Goal: Information Seeking & Learning: Learn about a topic

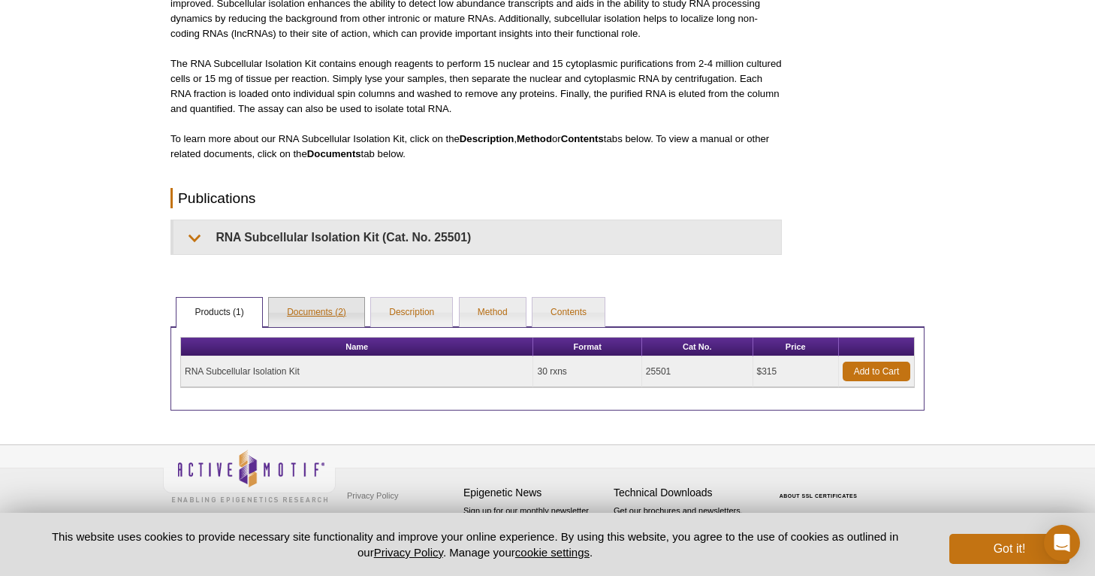
scroll to position [240, 0]
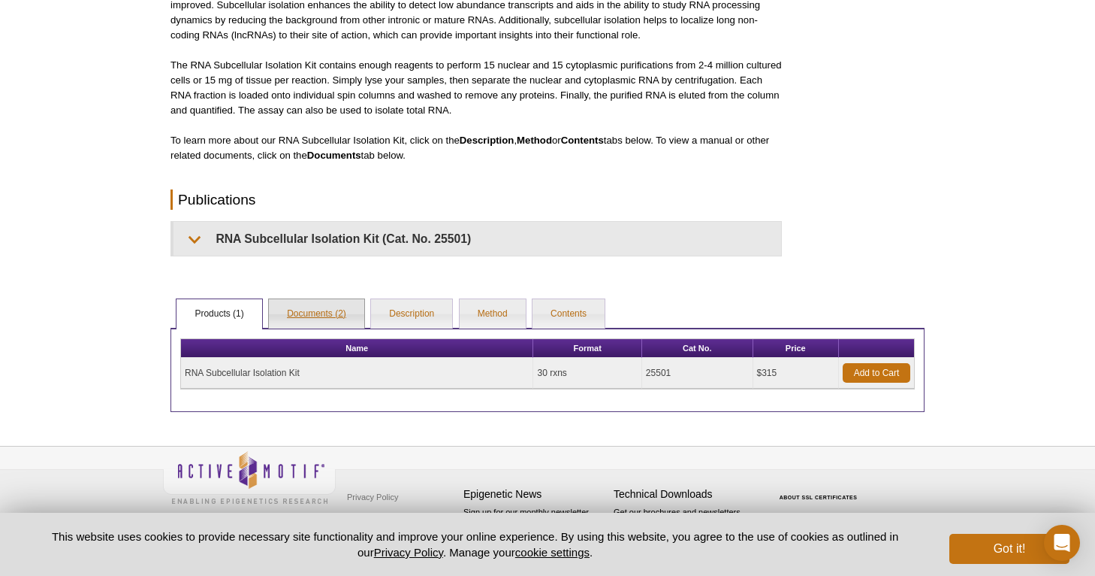
click at [322, 315] on link "Documents (2)" at bounding box center [316, 314] width 95 height 30
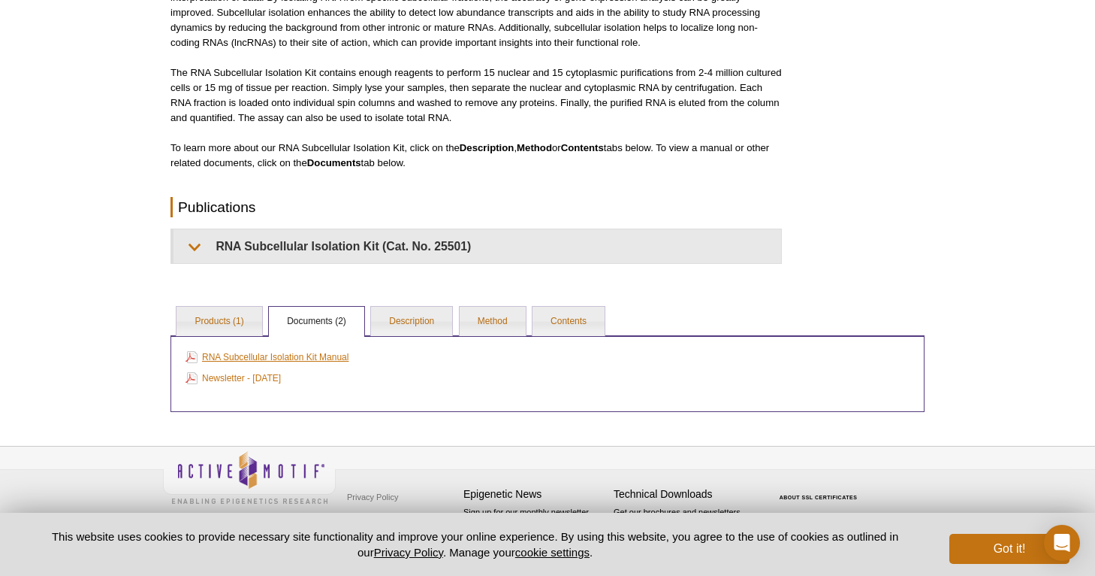
click at [273, 355] on link "RNA Subcellular Isolation Kit Manual" at bounding box center [267, 357] width 163 height 17
click at [418, 328] on link "Description" at bounding box center [411, 322] width 81 height 30
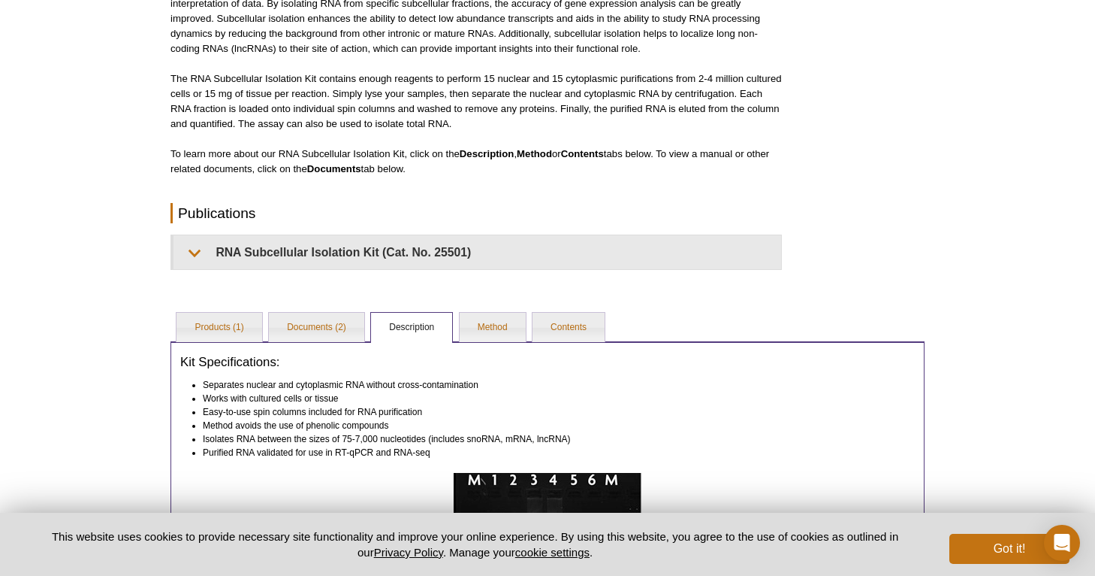
scroll to position [234, 0]
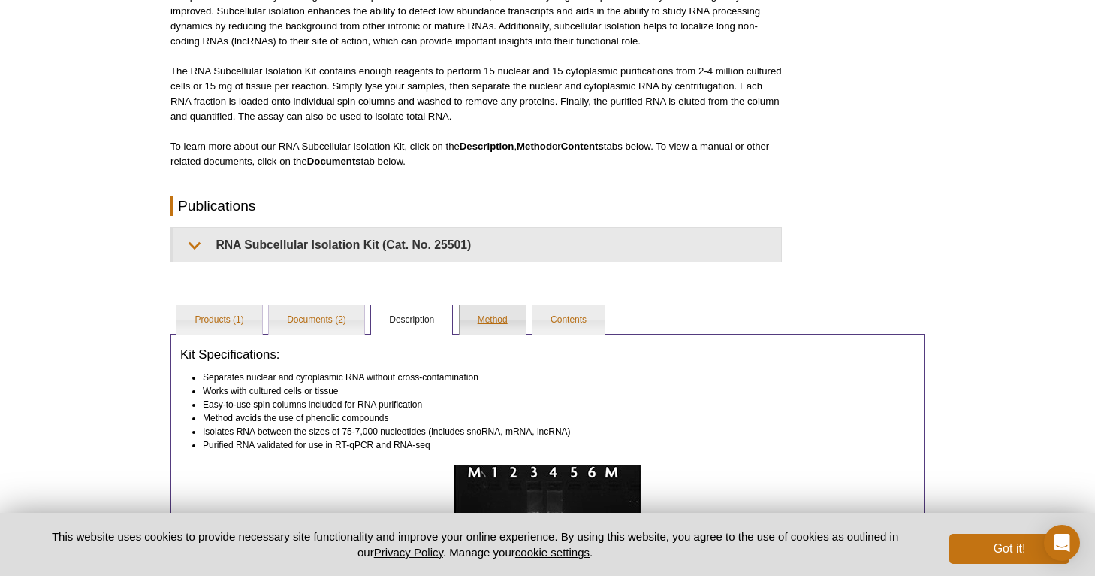
click at [487, 317] on link "Method" at bounding box center [493, 320] width 66 height 30
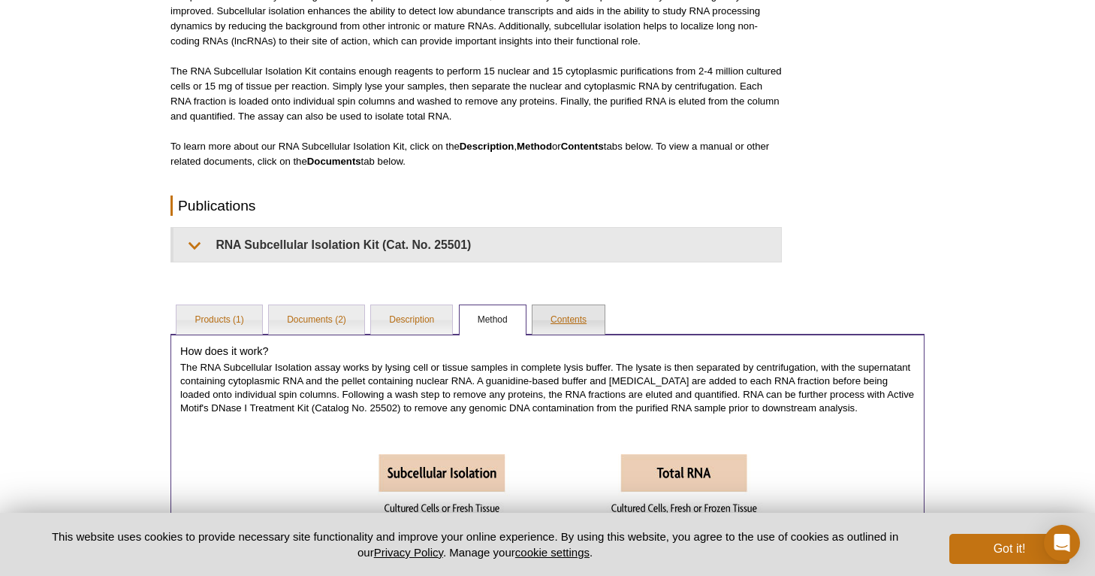
click at [562, 313] on link "Contents" at bounding box center [569, 320] width 72 height 30
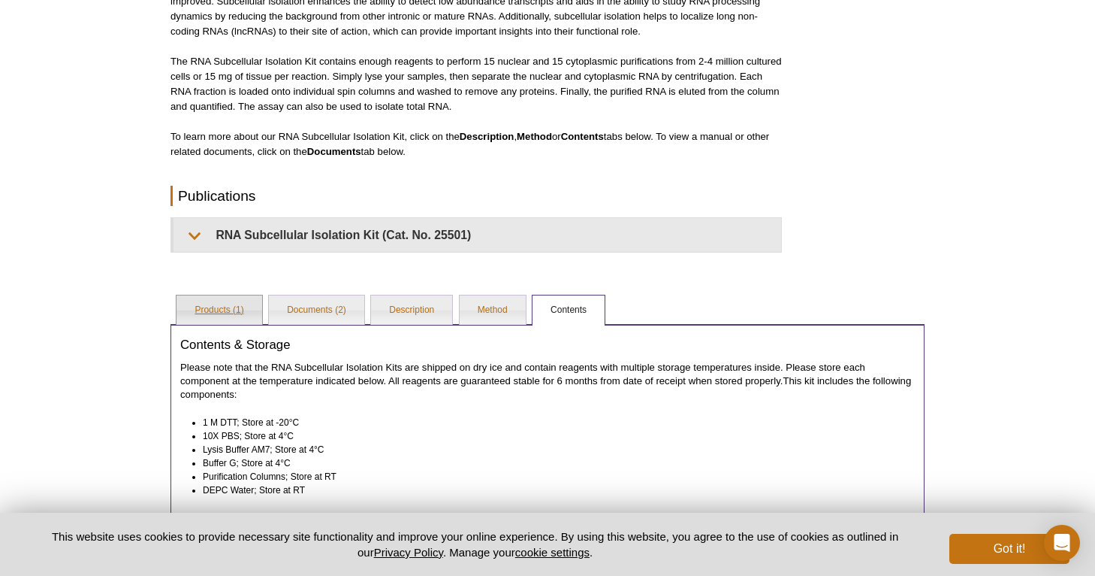
click at [243, 318] on link "Products (1)" at bounding box center [219, 310] width 85 height 30
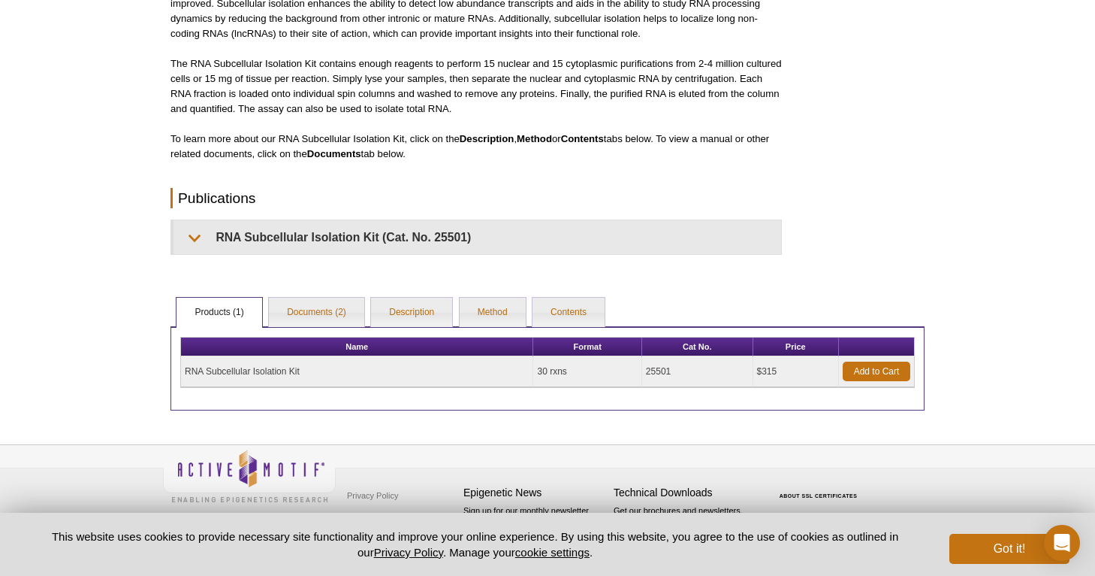
scroll to position [240, 0]
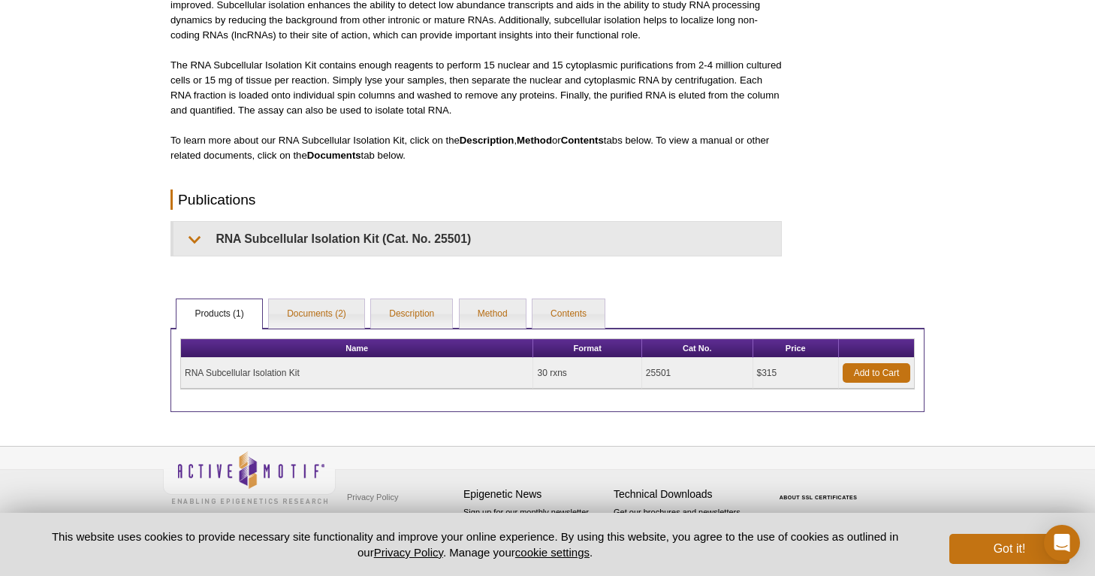
click at [289, 376] on td "RNA Subcellular Isolation Kit" at bounding box center [357, 373] width 352 height 31
click at [328, 304] on link "Documents (2)" at bounding box center [316, 314] width 95 height 30
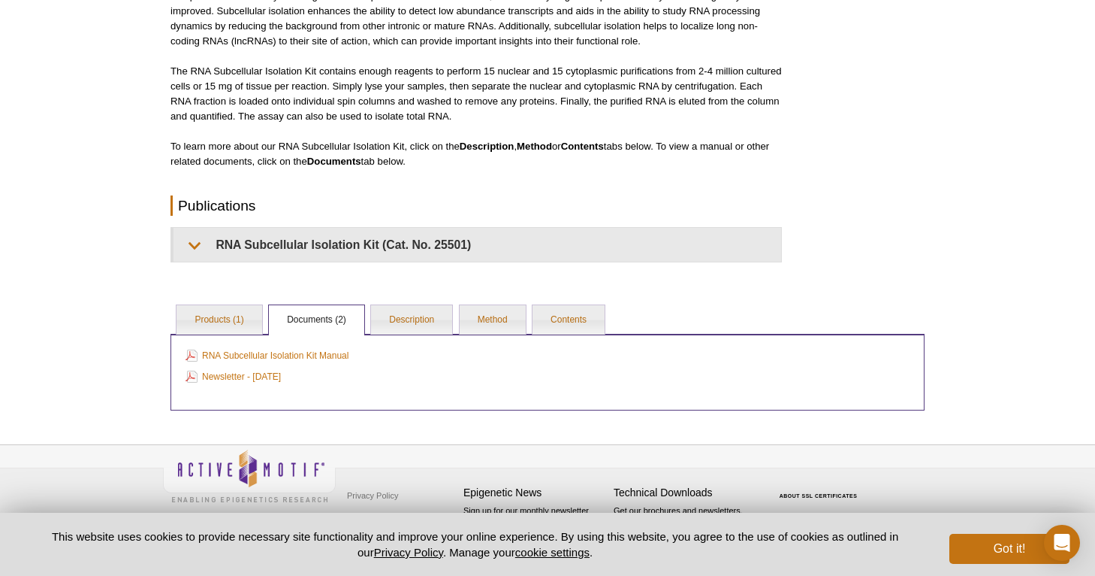
scroll to position [232, 0]
click at [201, 319] on link "Products (1)" at bounding box center [219, 322] width 85 height 30
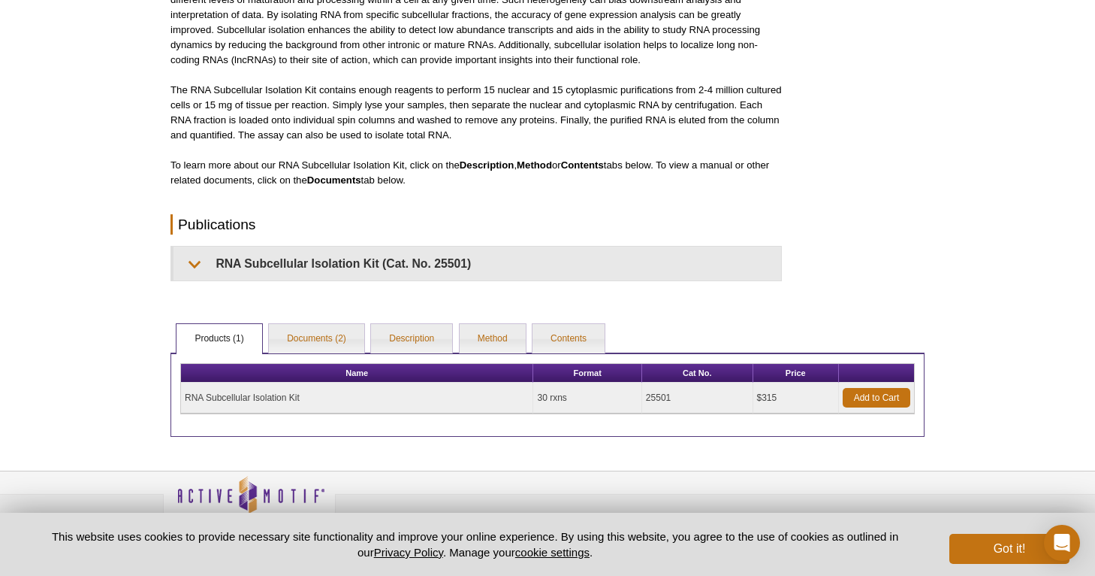
scroll to position [210, 0]
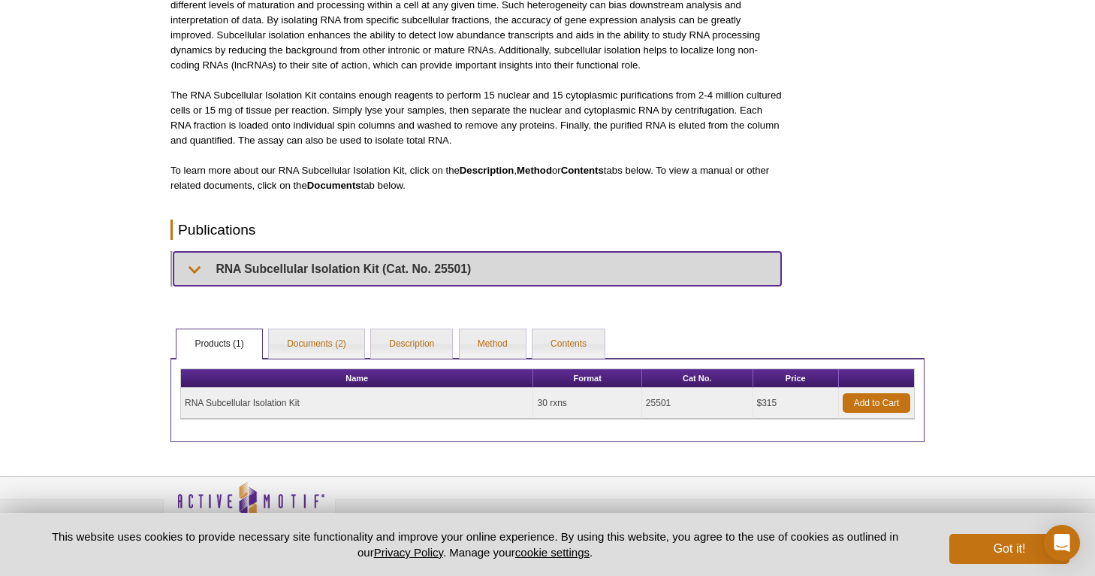
click at [440, 269] on summary "RNA Subcellular Isolation Kit (Cat. No. 25501)" at bounding box center [478, 269] width 608 height 34
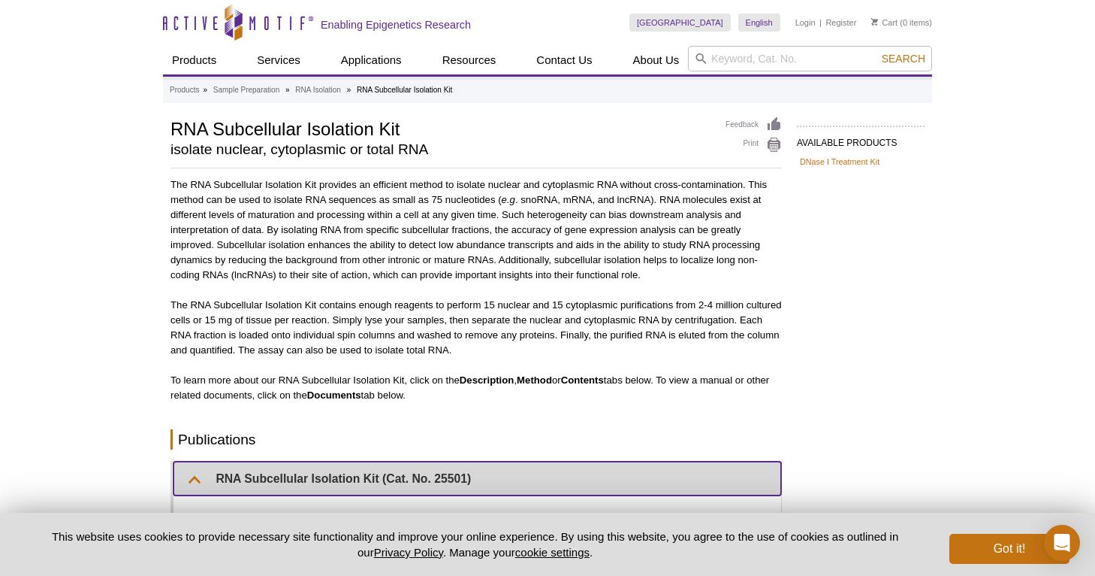
scroll to position [0, 0]
